Goal: Entertainment & Leisure: Consume media (video, audio)

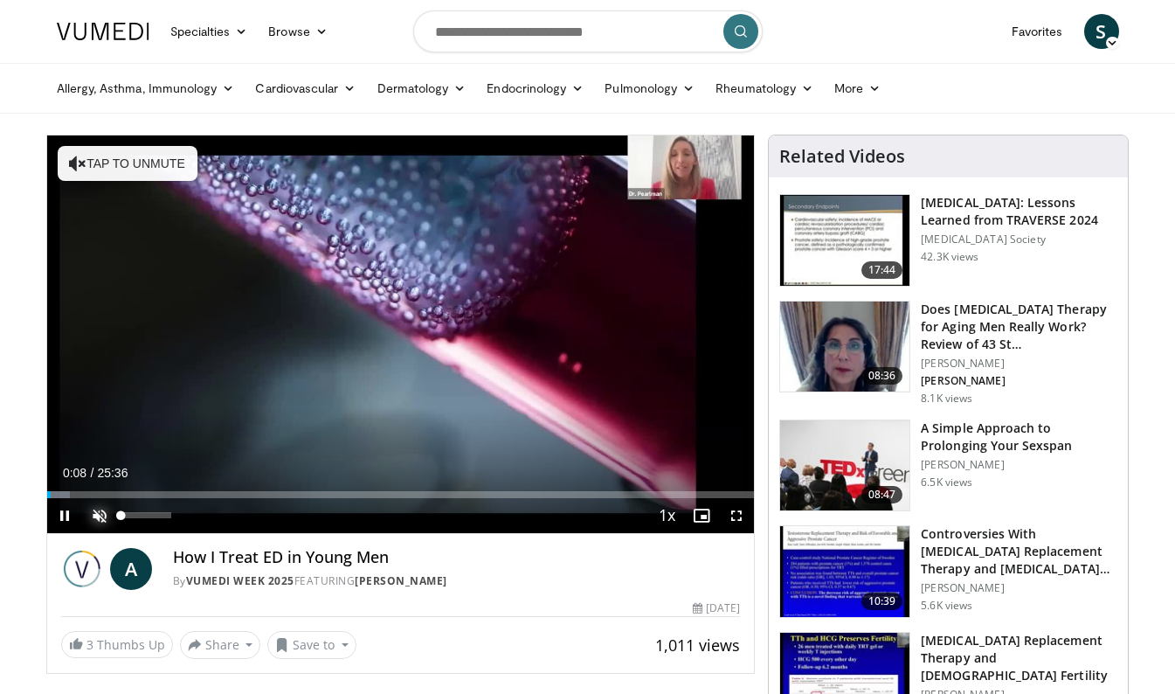
click at [105, 514] on span "Video Player" at bounding box center [99, 515] width 35 height 35
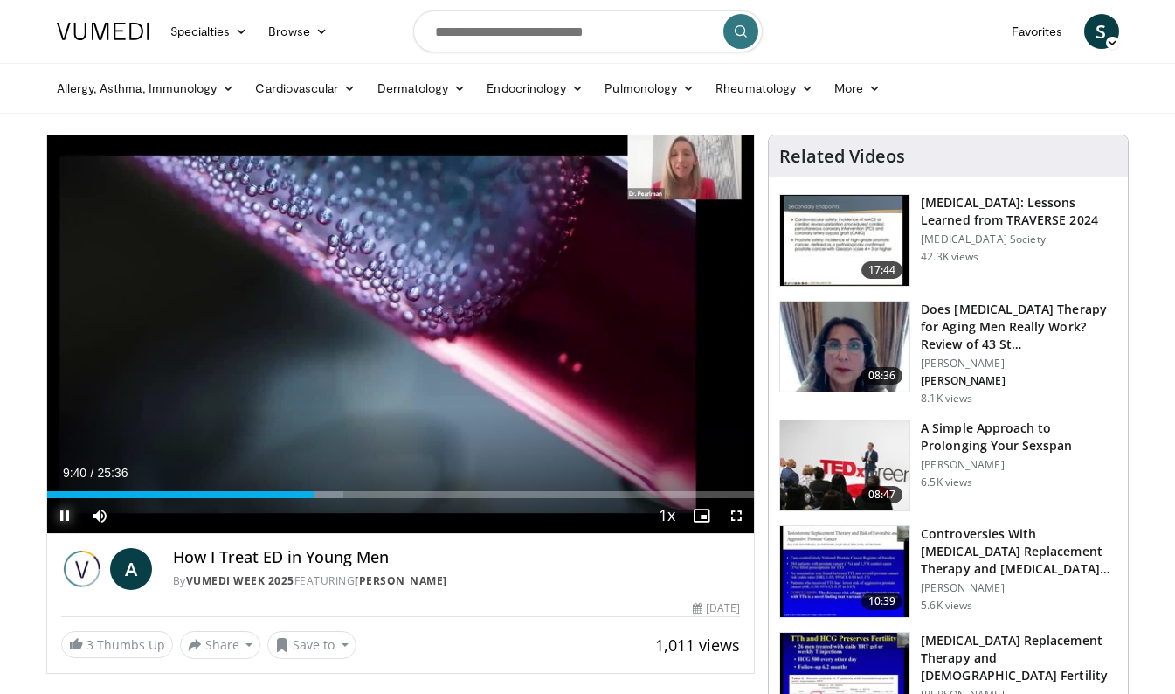
click at [65, 512] on span "Video Player" at bounding box center [64, 515] width 35 height 35
click at [60, 519] on span "Video Player" at bounding box center [64, 515] width 35 height 35
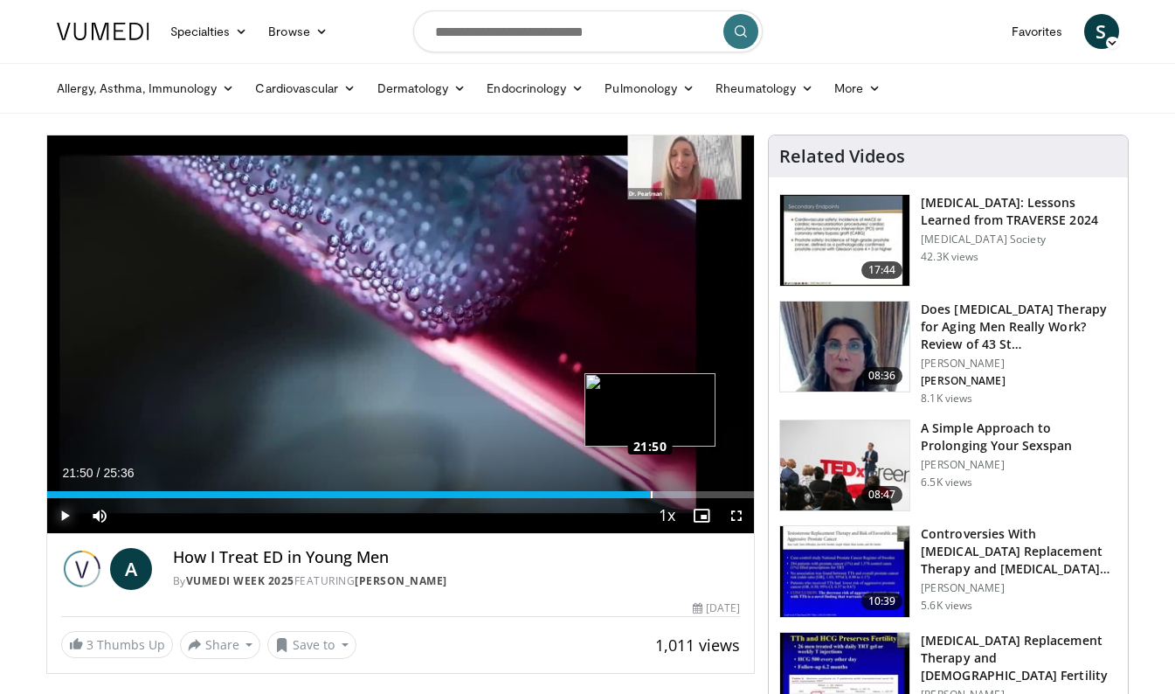
drag, startPoint x: 659, startPoint y: 492, endPoint x: 650, endPoint y: 492, distance: 9.6
click at [650, 492] on div "Loaded : 91.05% 21:52 21:50" at bounding box center [401, 494] width 708 height 7
